Goal: Transaction & Acquisition: Purchase product/service

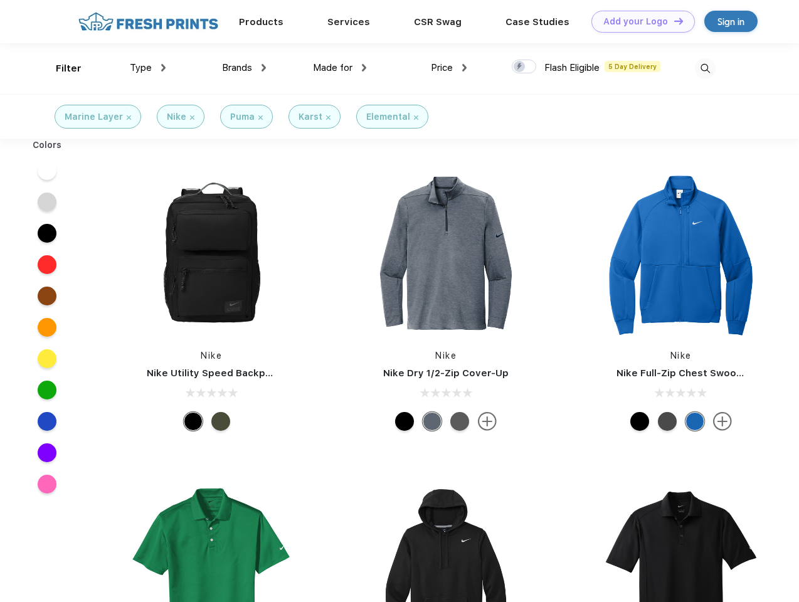
click at [638, 21] on link "Add your Logo Design Tool" at bounding box center [642, 22] width 103 height 22
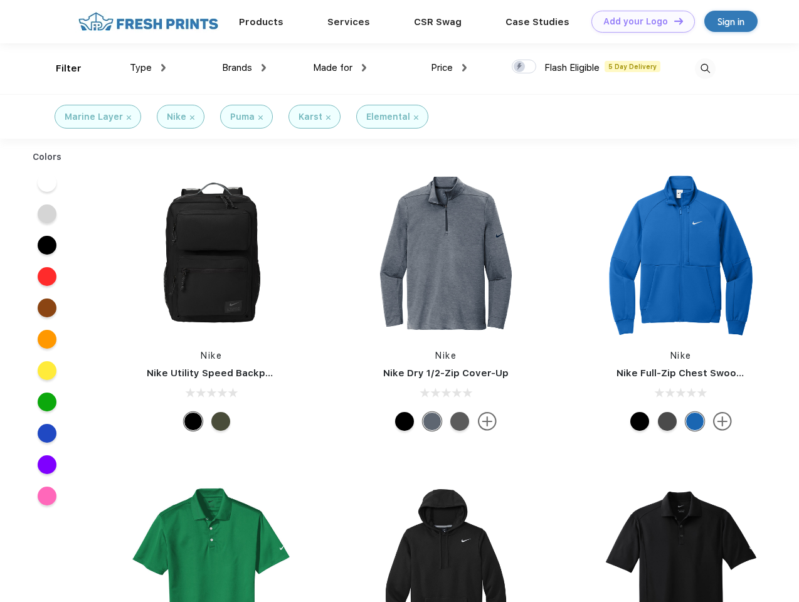
click at [0, 0] on div "Design Tool" at bounding box center [0, 0] width 0 height 0
click at [673, 21] on link "Add your Logo Design Tool" at bounding box center [642, 22] width 103 height 22
click at [60, 68] on div "Filter" at bounding box center [69, 68] width 26 height 14
click at [148, 68] on span "Type" at bounding box center [141, 67] width 22 height 11
click at [244, 68] on span "Brands" at bounding box center [237, 67] width 30 height 11
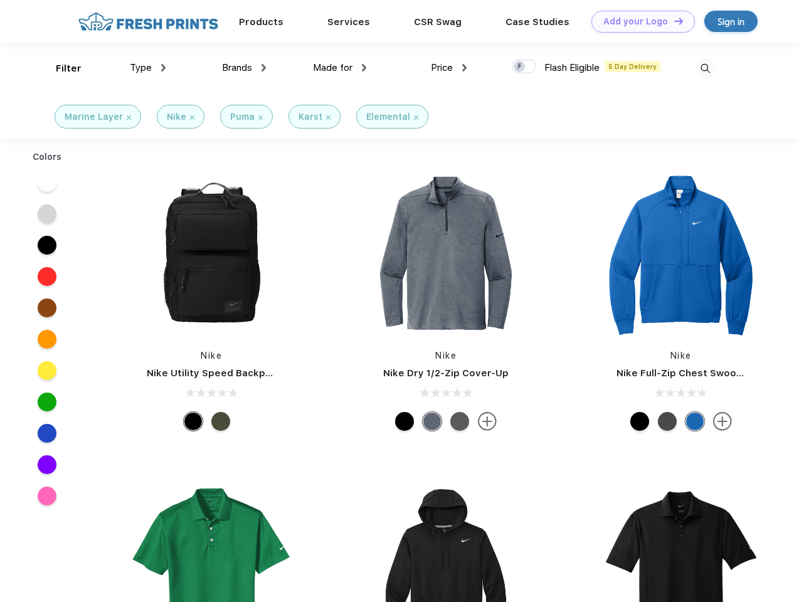
click at [340, 68] on span "Made for" at bounding box center [332, 67] width 39 height 11
click at [449, 68] on span "Price" at bounding box center [442, 67] width 22 height 11
click at [524, 67] on div at bounding box center [523, 67] width 24 height 14
click at [520, 67] on input "checkbox" at bounding box center [515, 63] width 8 height 8
click at [704, 68] on img at bounding box center [704, 68] width 21 height 21
